Goal: Information Seeking & Learning: Learn about a topic

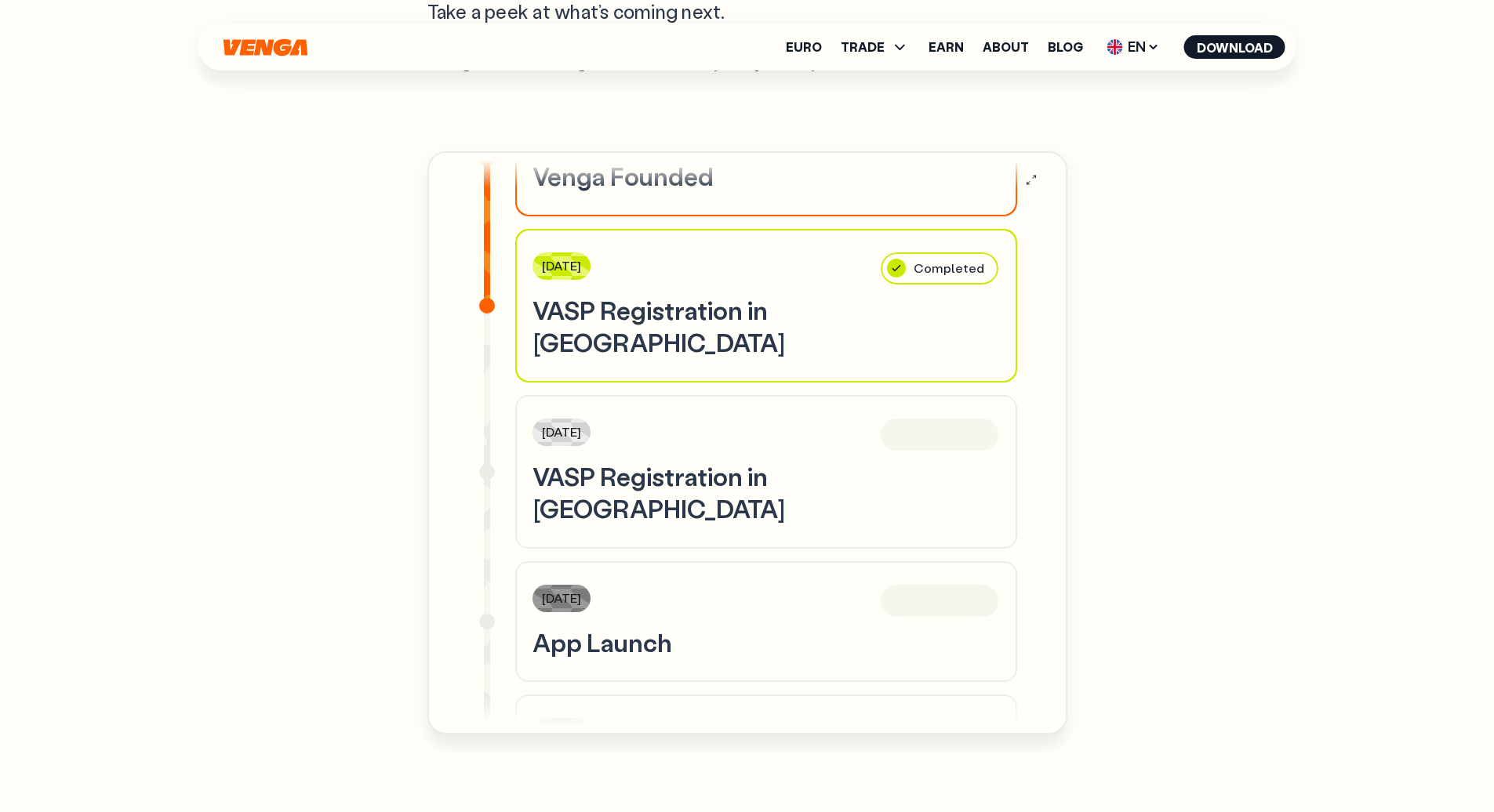
scroll to position [285, 0]
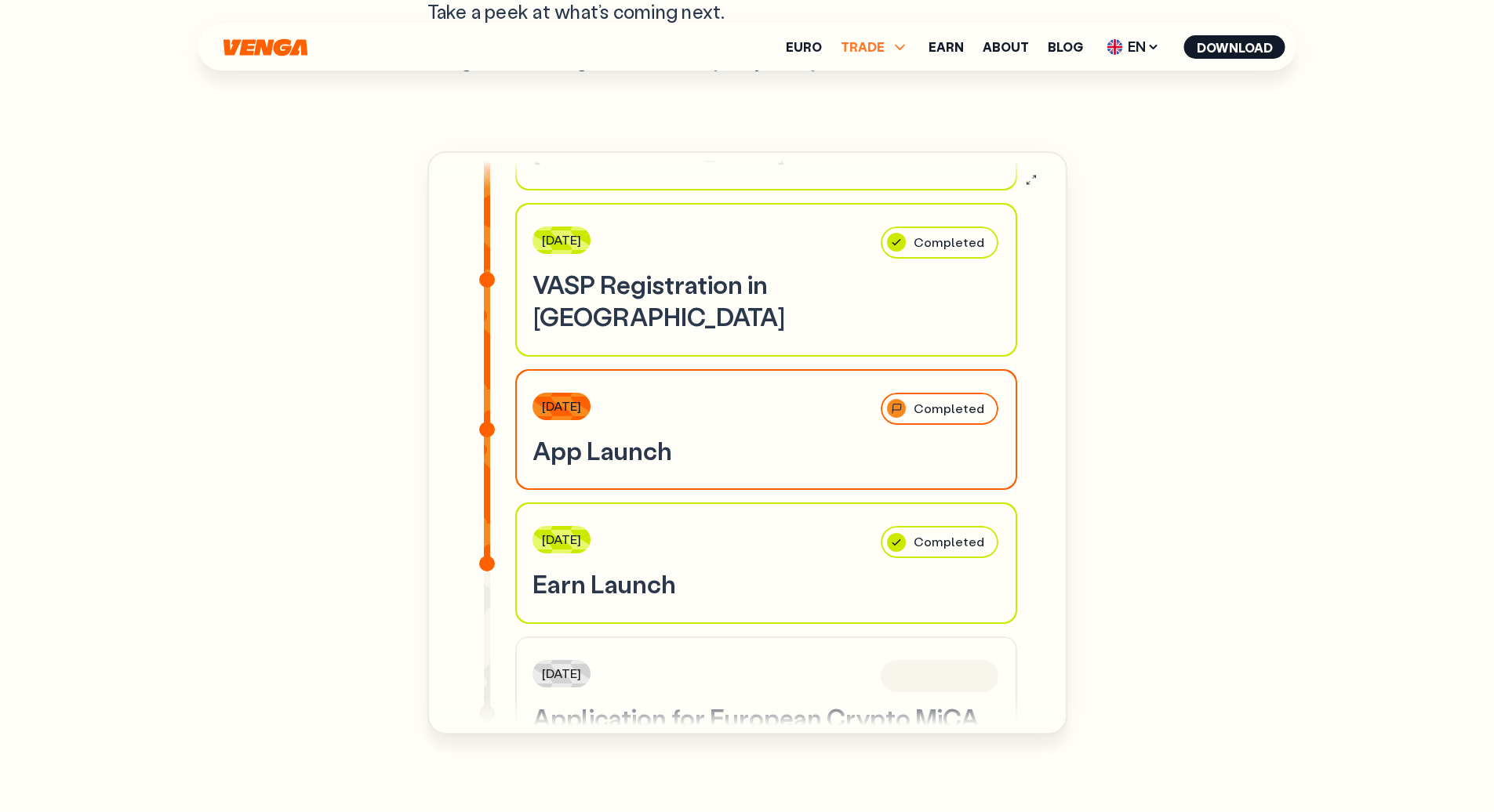
click at [891, 47] on span "TRADE" at bounding box center [876, 47] width 69 height 19
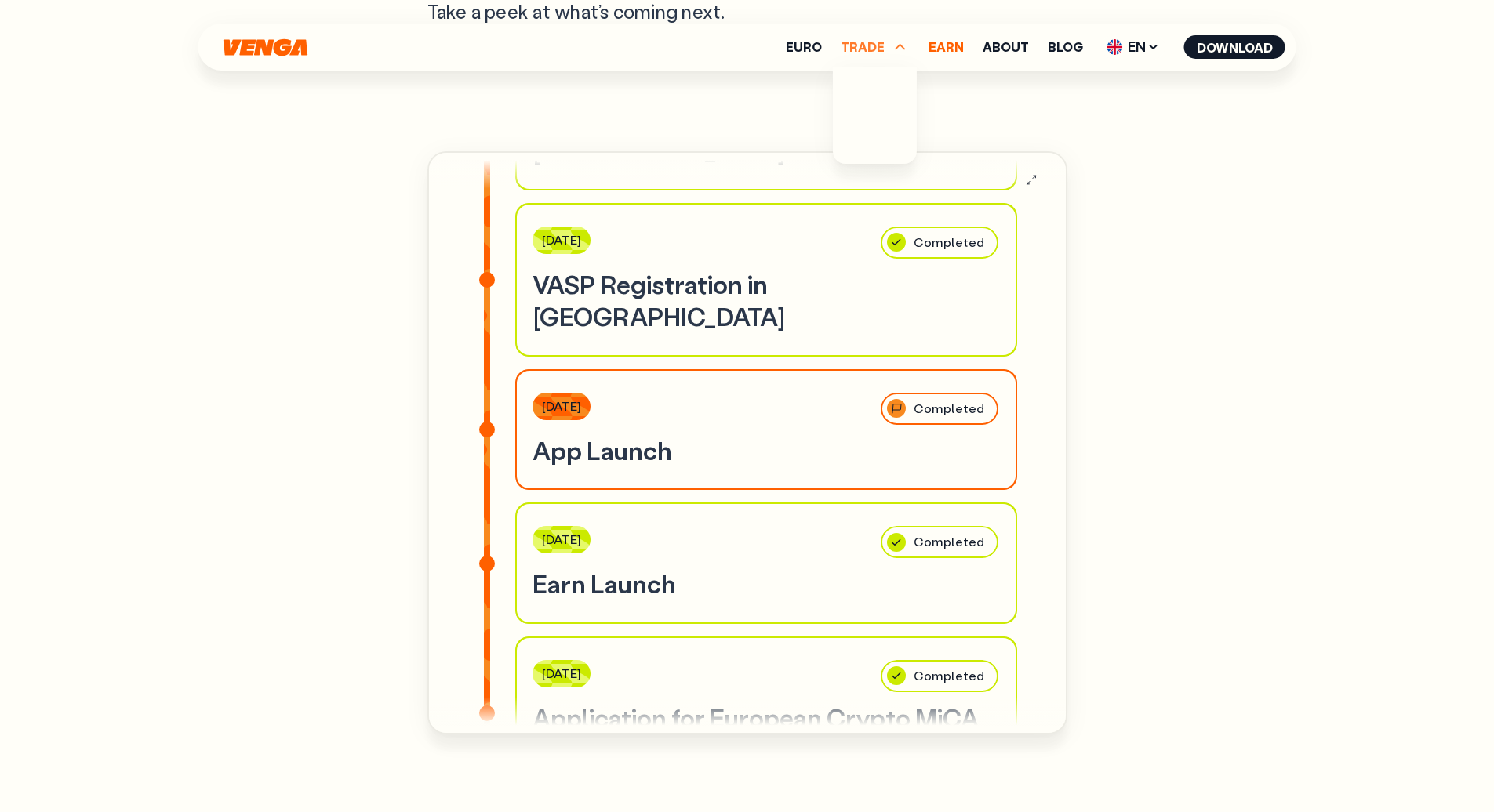
click at [943, 49] on link "Earn" at bounding box center [946, 47] width 35 height 12
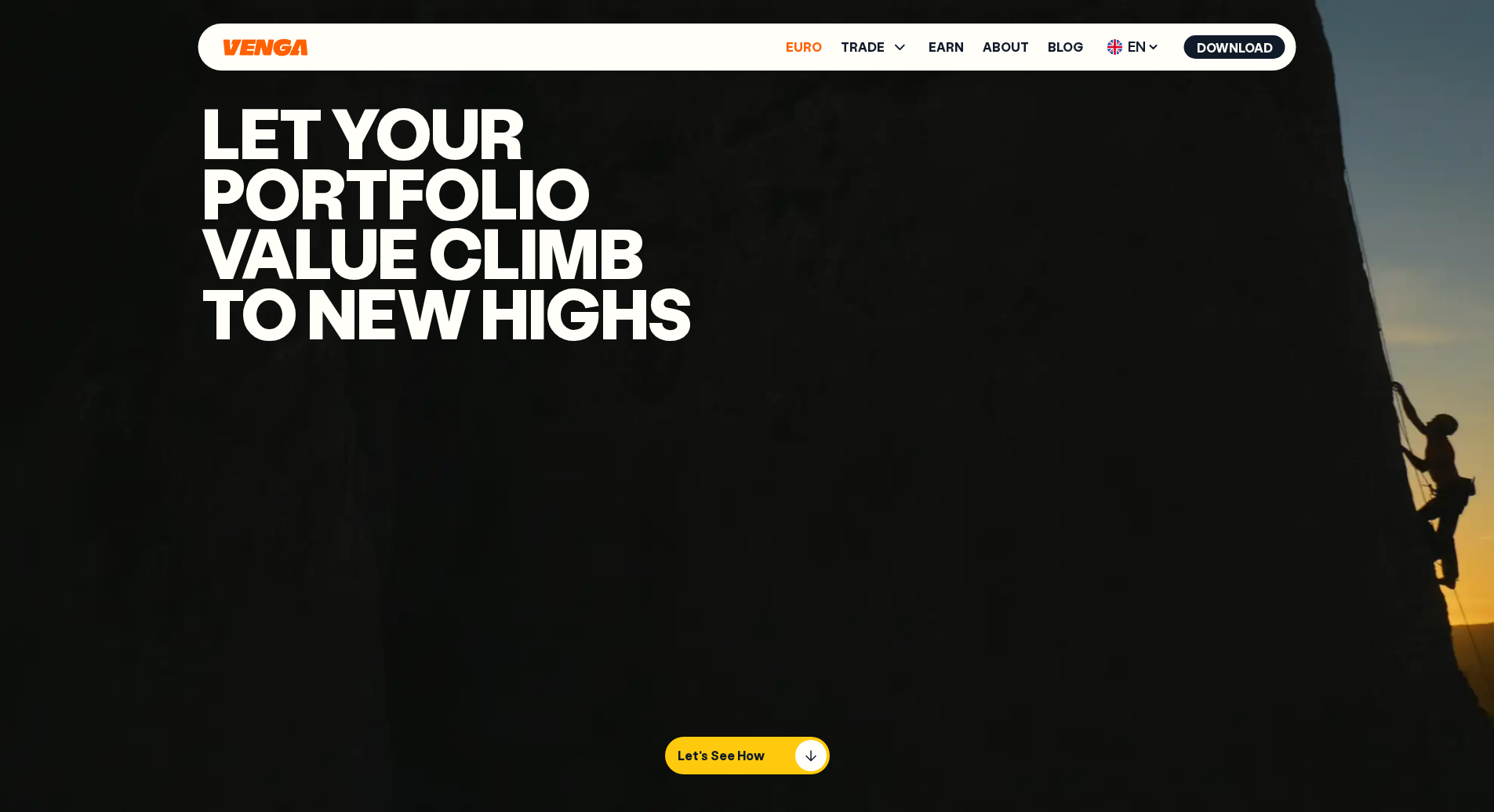
click at [820, 52] on ul "Euro TRADE Buy Sell Swap Exchange Earn About Blog EN English - EN Español - ES …" at bounding box center [1036, 47] width 499 height 25
click at [818, 47] on link "Euro" at bounding box center [804, 47] width 36 height 12
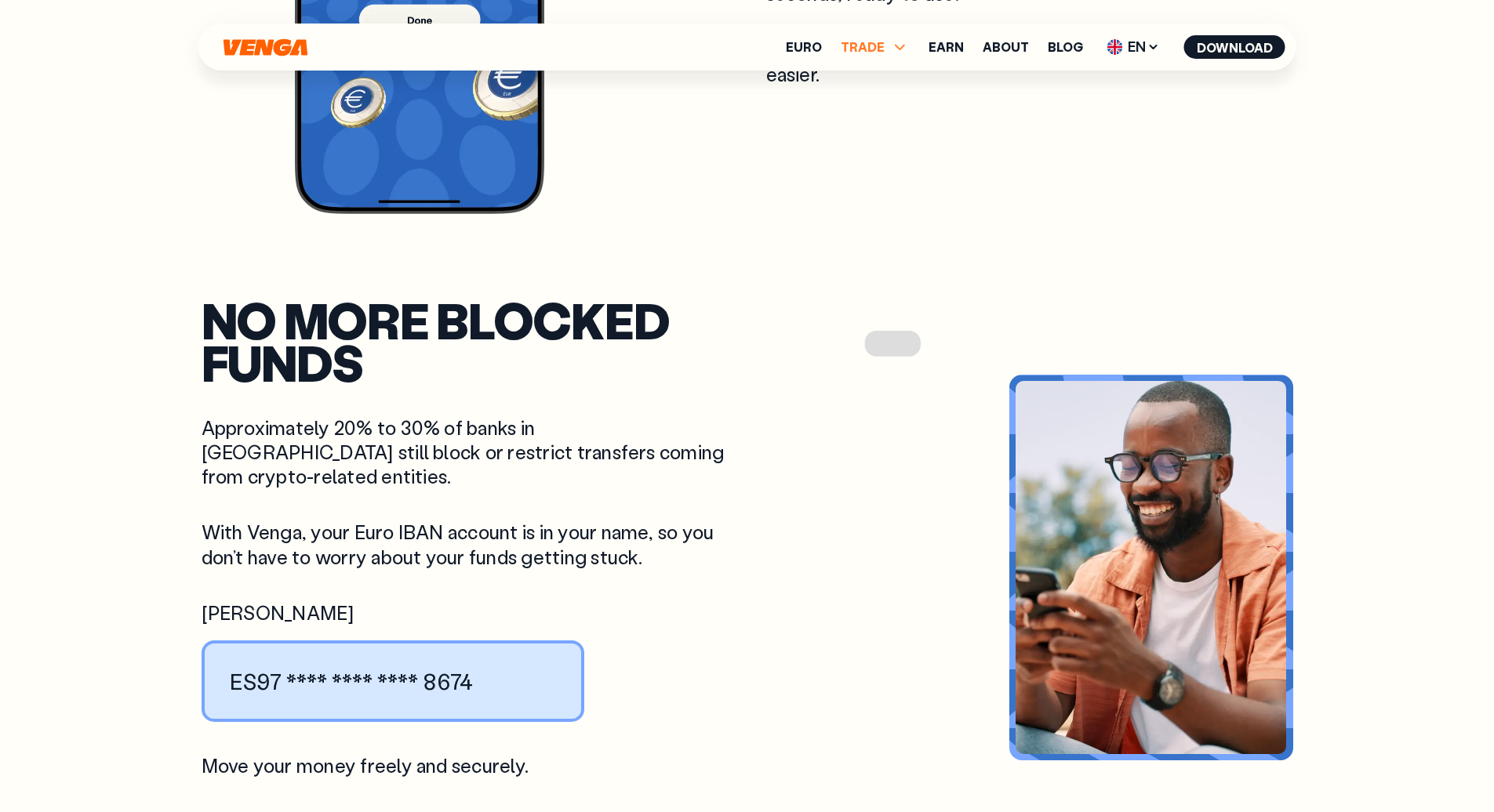
click at [881, 45] on span "TRADE" at bounding box center [862, 47] width 44 height 12
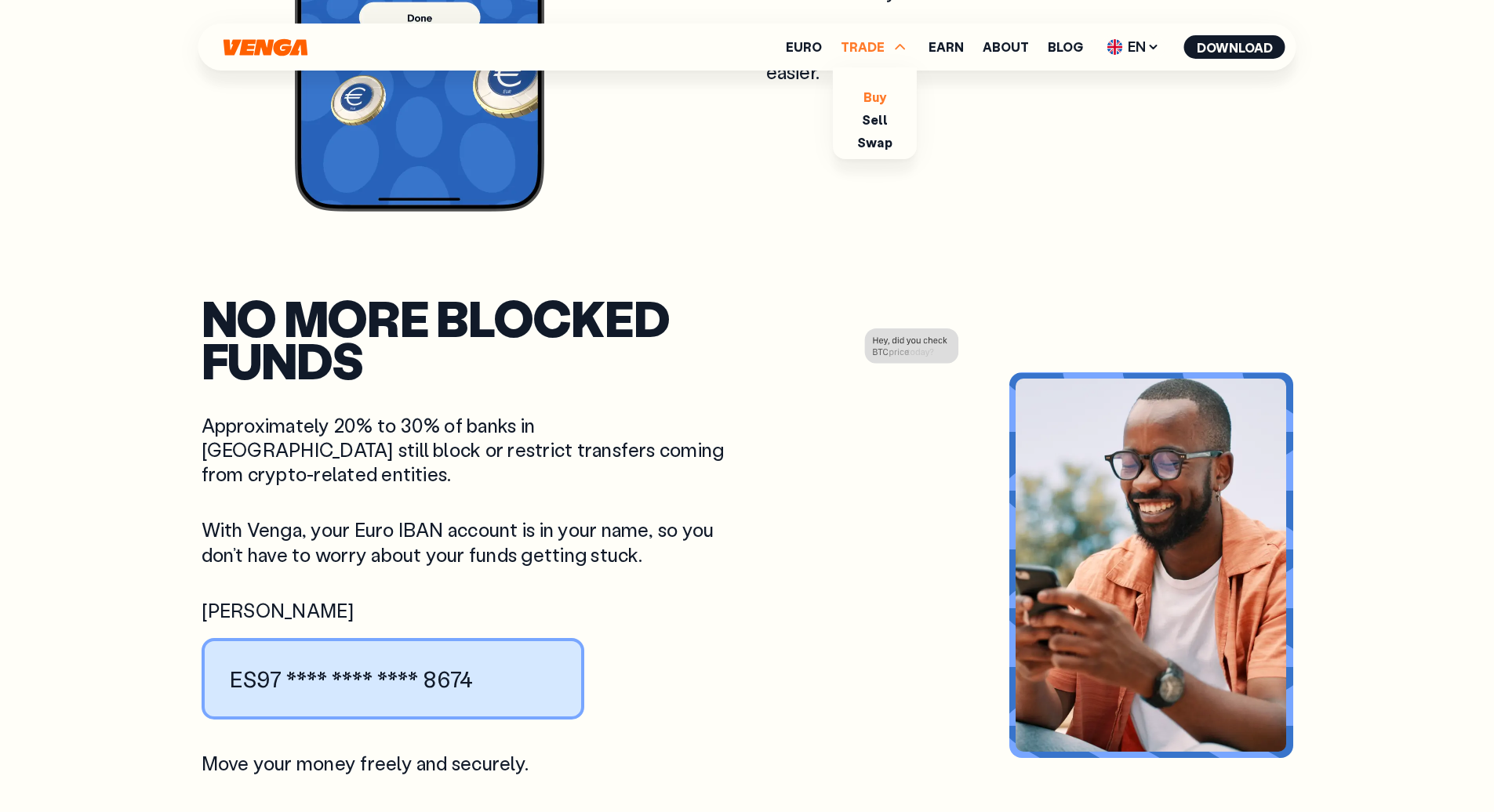
scroll to position [1673, 0]
click at [999, 47] on link "About" at bounding box center [1006, 47] width 47 height 12
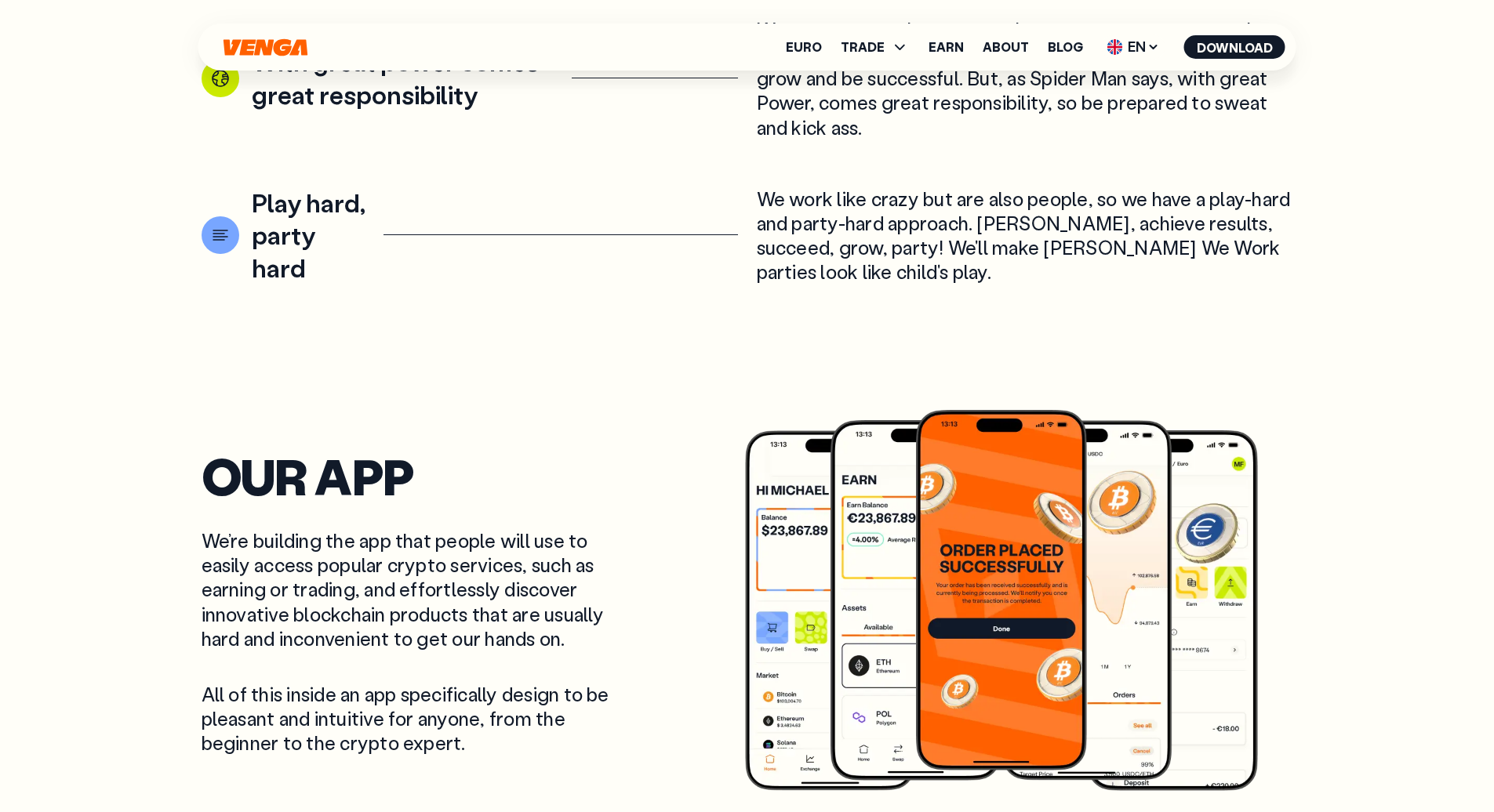
scroll to position [2889, 0]
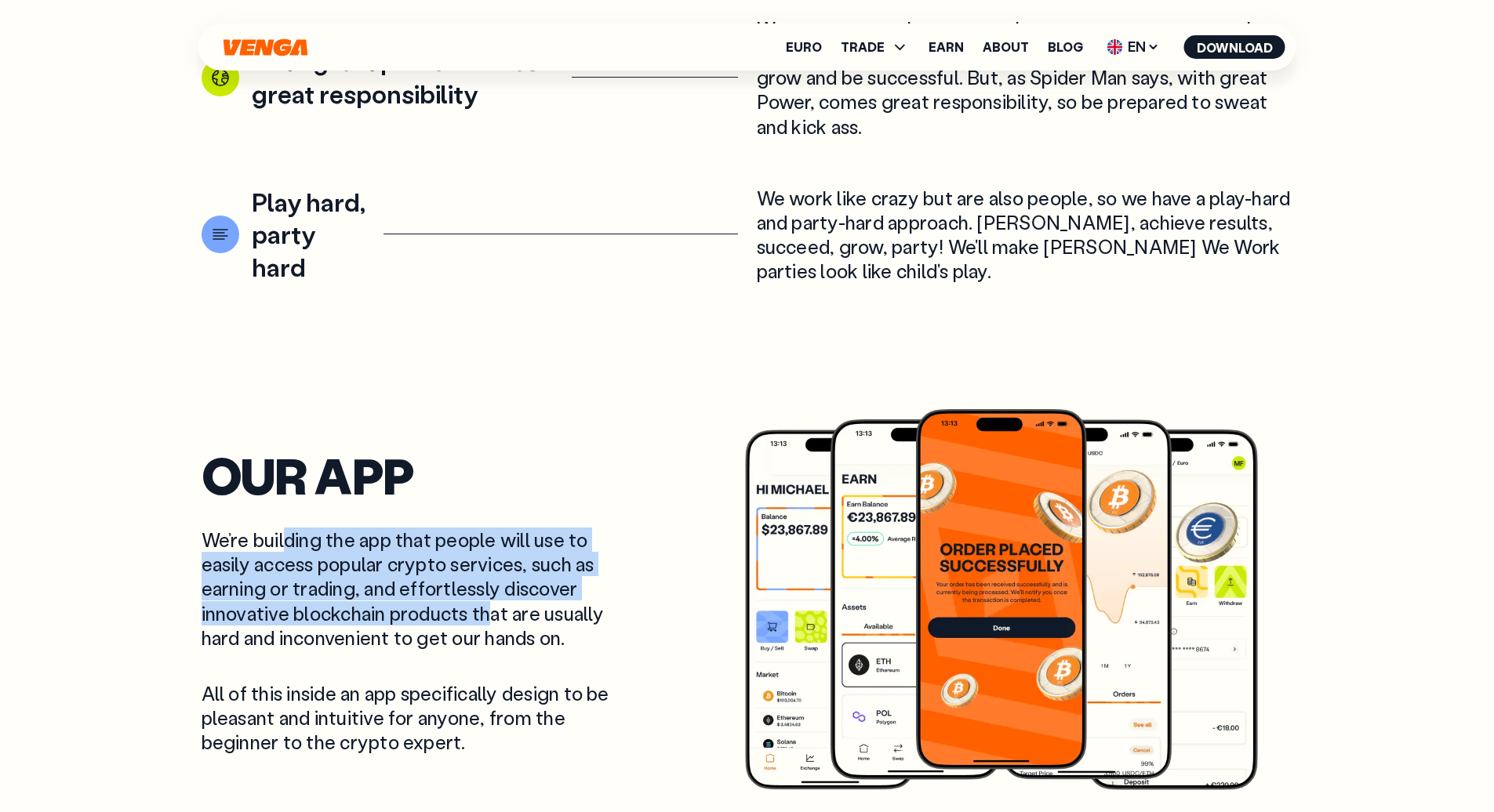
drag, startPoint x: 329, startPoint y: 486, endPoint x: 494, endPoint y: 551, distance: 177.3
click at [493, 551] on p "We’re building the app that people will use to easily access popular crypto ser…" at bounding box center [419, 589] width 436 height 122
click at [494, 551] on p "We’re building the app that people will use to easily access popular crypto ser…" at bounding box center [419, 589] width 436 height 122
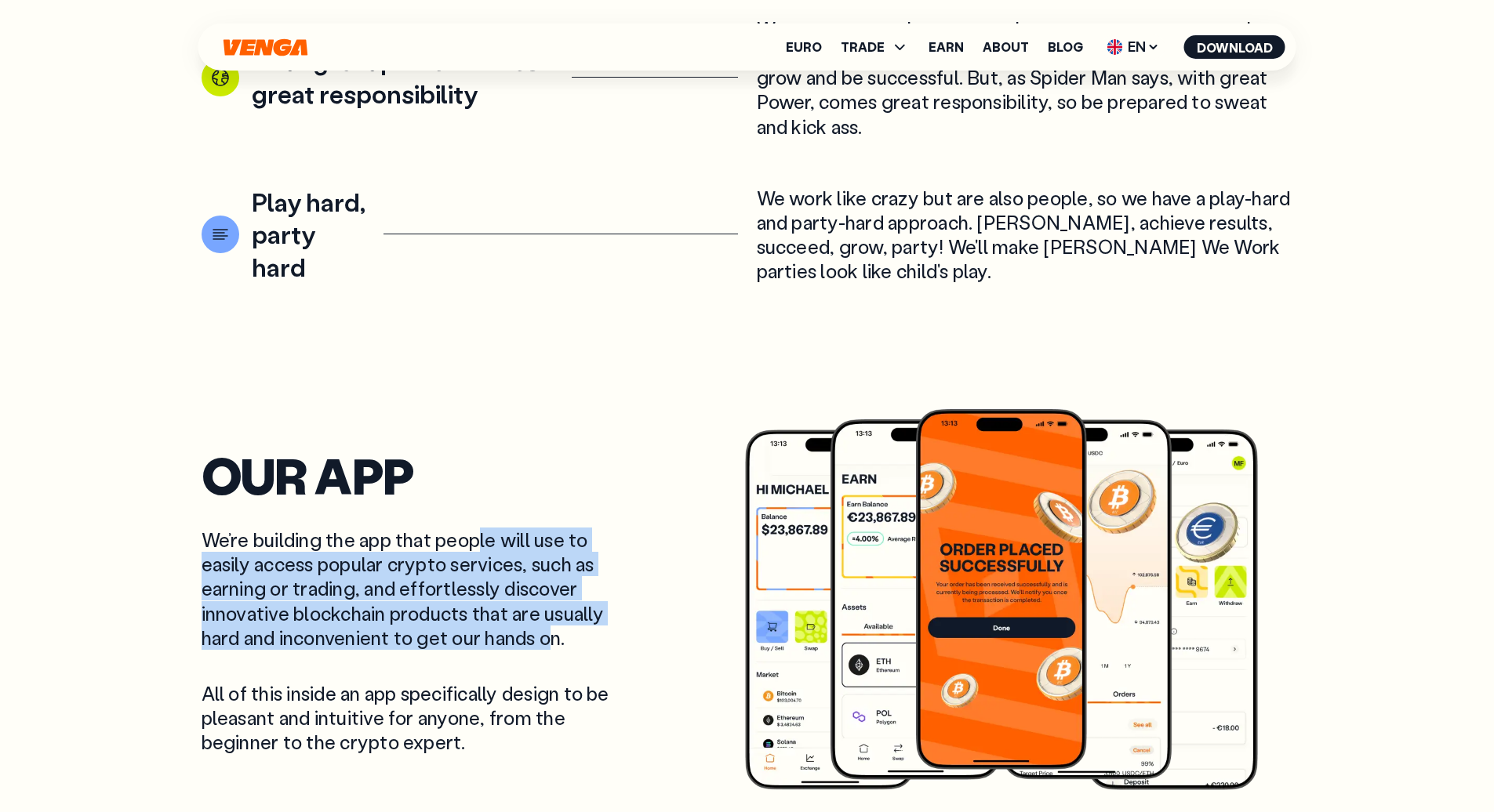
drag, startPoint x: 553, startPoint y: 570, endPoint x: 480, endPoint y: 474, distance: 120.6
click at [481, 528] on p "We’re building the app that people will use to easily access popular crypto ser…" at bounding box center [419, 589] width 436 height 122
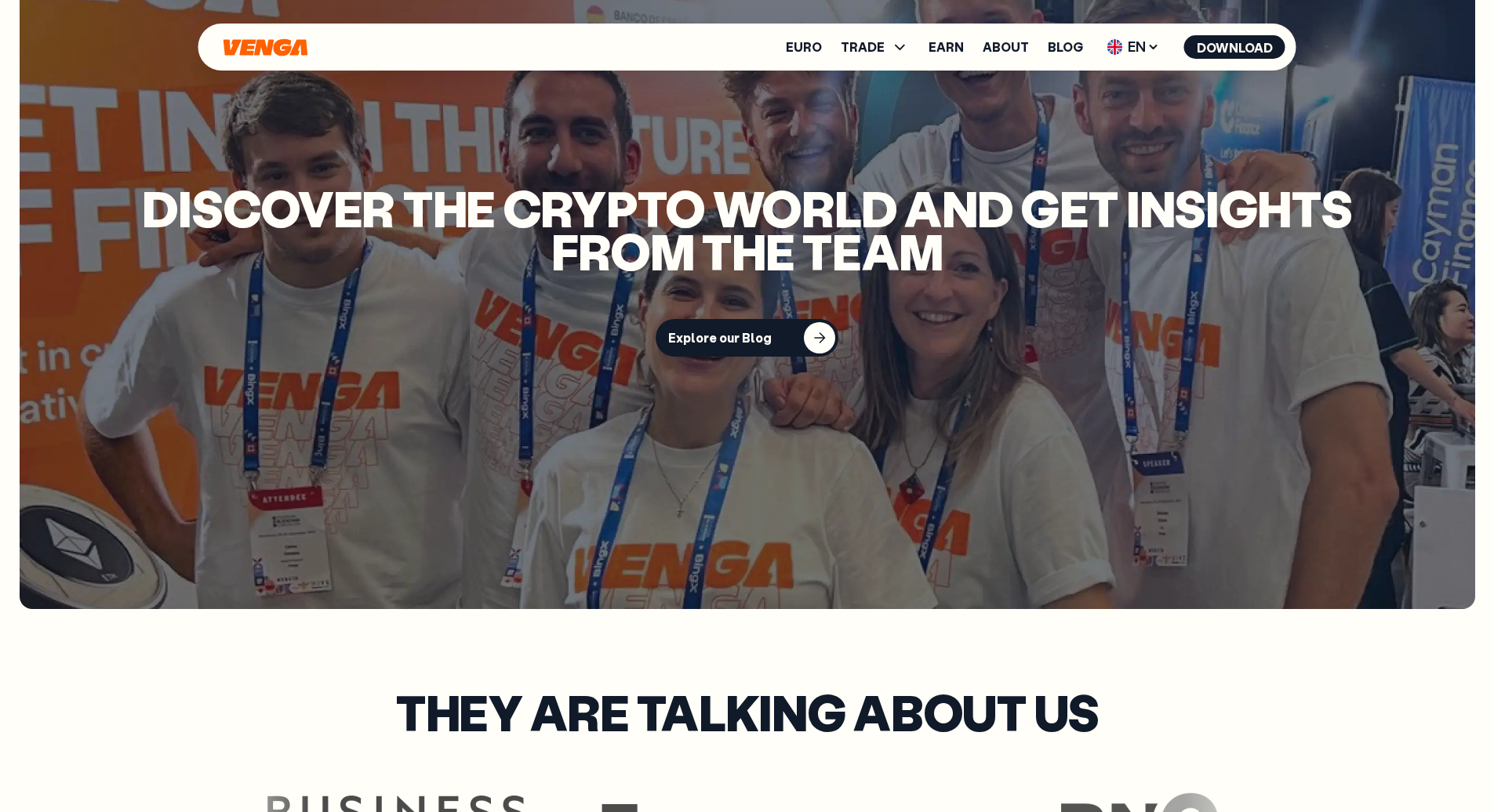
click at [492, 504] on div "Discover the crypto world and get insights from the team Explore our Blog" at bounding box center [747, 272] width 1456 height 674
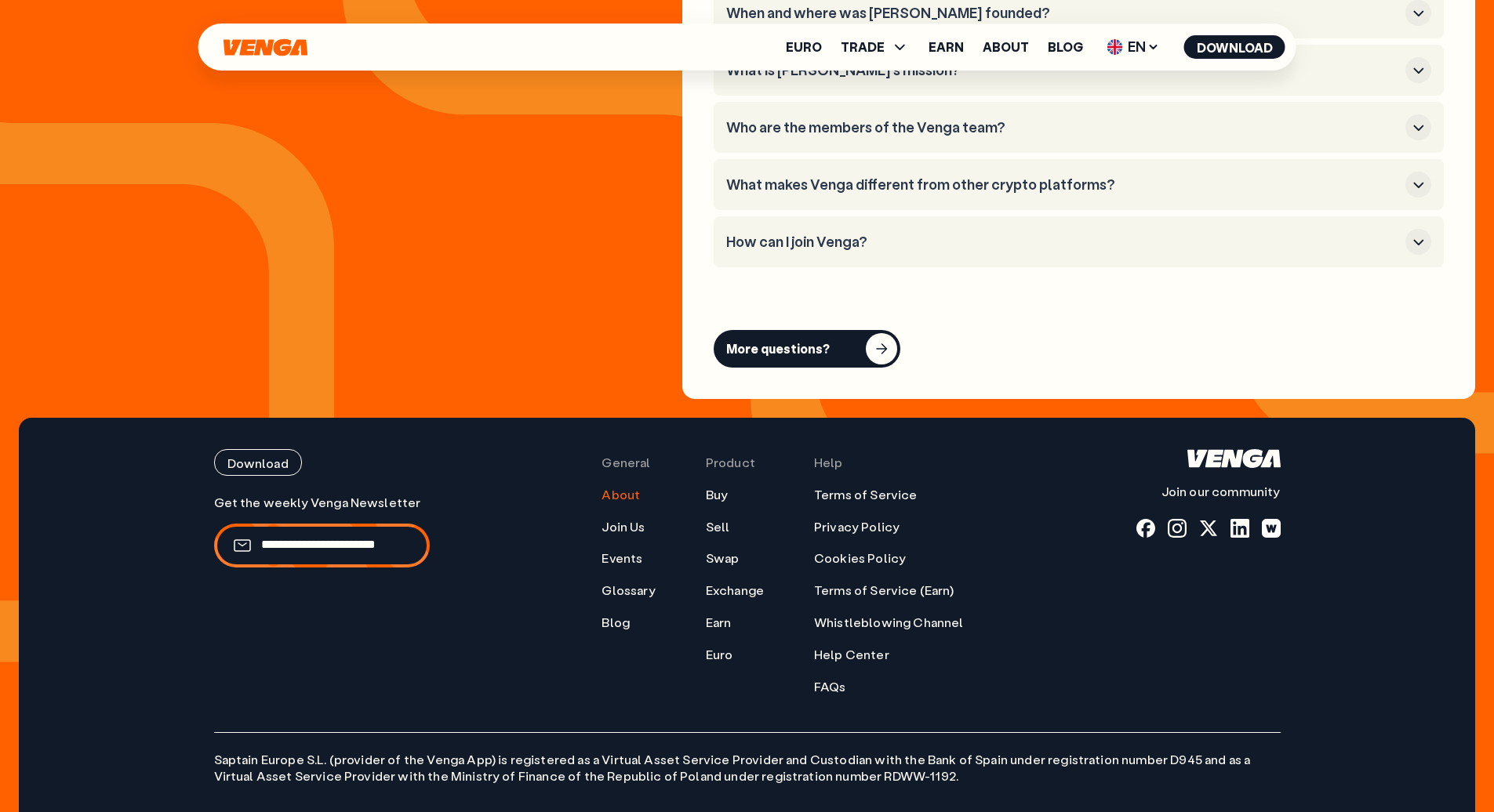
scroll to position [6286, 0]
click at [634, 519] on link "Join Us" at bounding box center [623, 527] width 43 height 17
